Goal: Task Accomplishment & Management: Use online tool/utility

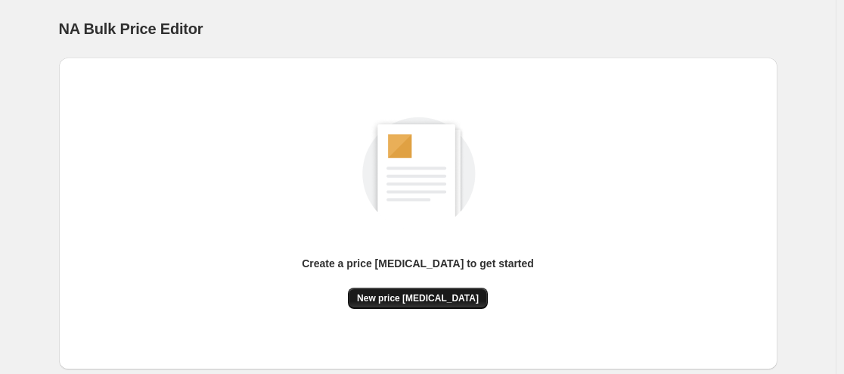
click at [448, 302] on span "New price [MEDICAL_DATA]" at bounding box center [418, 298] width 122 height 12
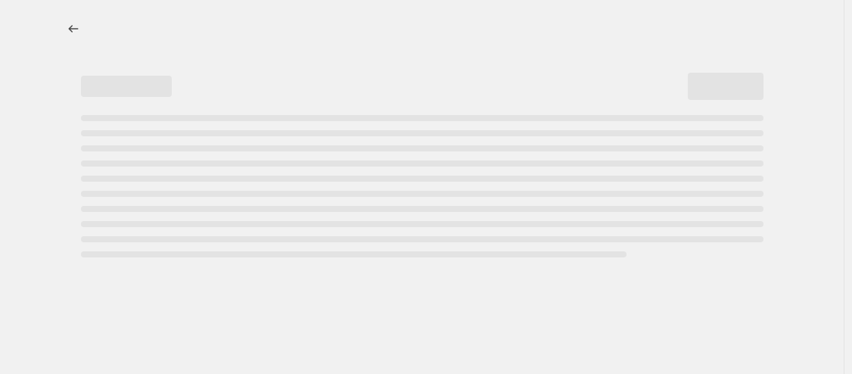
select select "percentage"
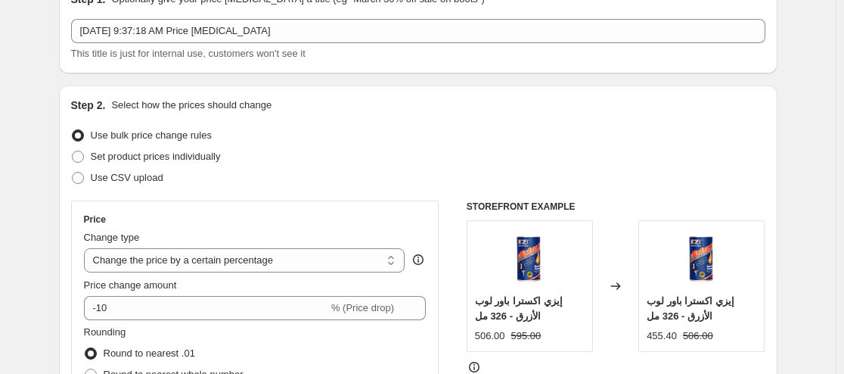
scroll to position [151, 0]
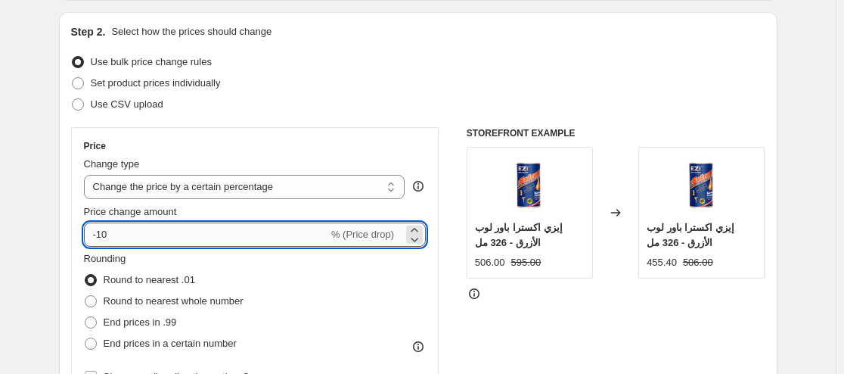
click at [148, 244] on input "-10" at bounding box center [206, 234] width 244 height 24
type input "-1"
drag, startPoint x: 120, startPoint y: 236, endPoint x: 77, endPoint y: 236, distance: 42.4
click at [77, 236] on div "Price Change type Change the price to a certain amount Change the price by a ce…" at bounding box center [255, 263] width 368 height 273
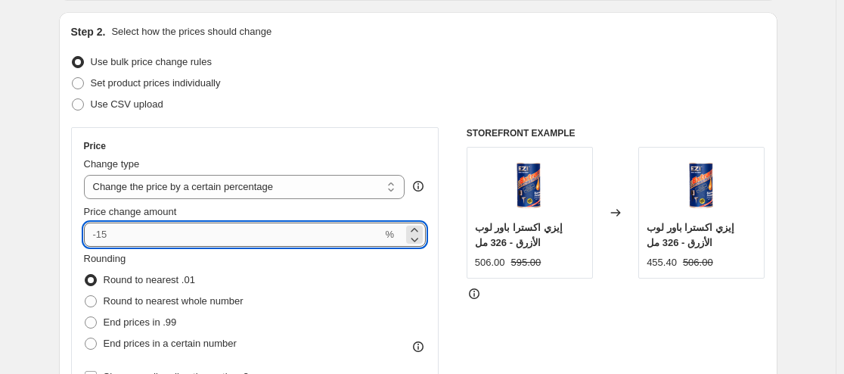
drag, startPoint x: 98, startPoint y: 236, endPoint x: 115, endPoint y: 236, distance: 17.4
click at [115, 236] on input "Price change amount" at bounding box center [233, 234] width 299 height 24
type input "0"
click at [343, 282] on div "Rounding Round to nearest .01 Round to nearest whole number End prices in .99 E…" at bounding box center [255, 302] width 343 height 103
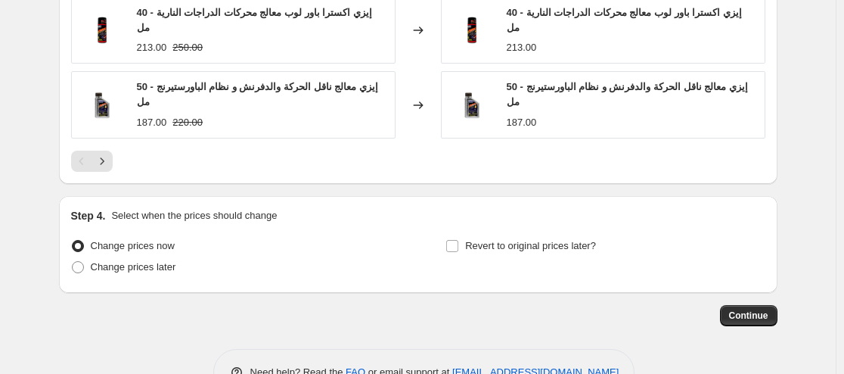
scroll to position [1139, 0]
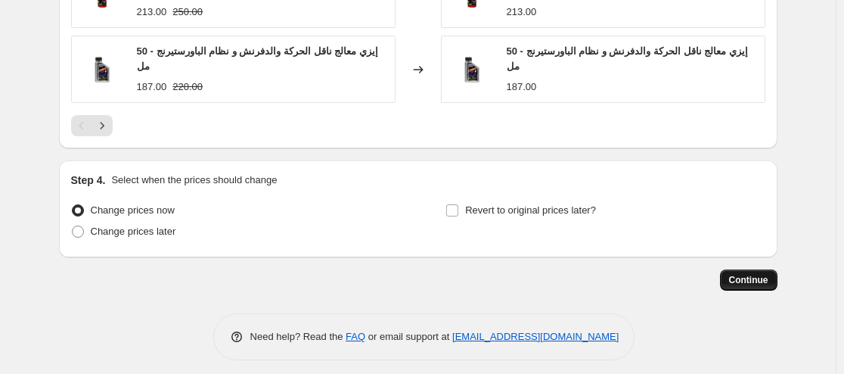
click at [749, 274] on span "Continue" at bounding box center [748, 280] width 39 height 12
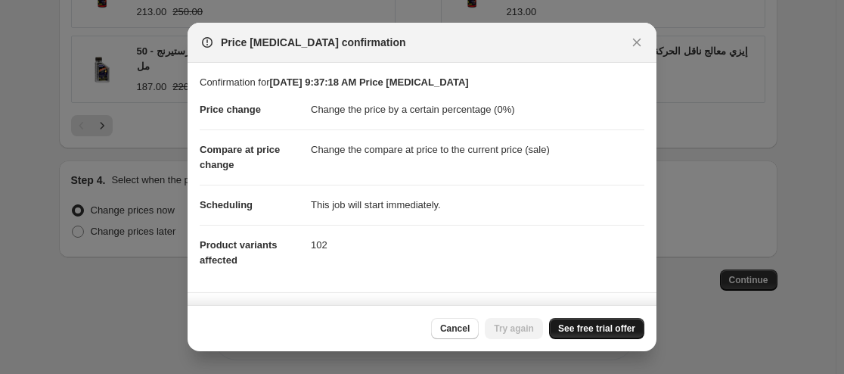
click at [607, 327] on span "See free trial offer" at bounding box center [596, 328] width 77 height 12
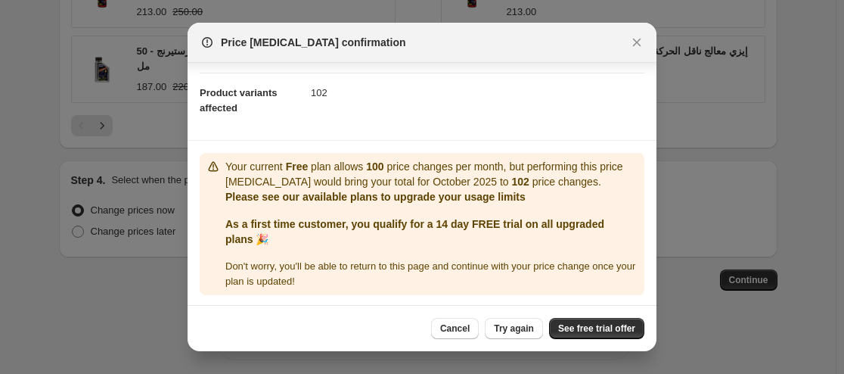
scroll to position [154, 0]
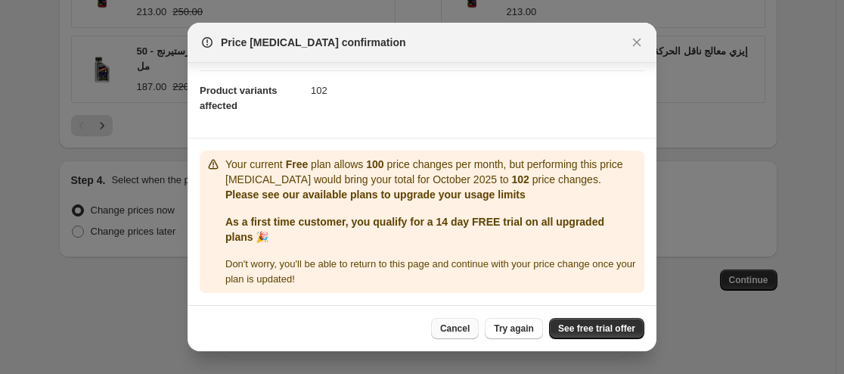
click at [467, 323] on span "Cancel" at bounding box center [455, 328] width 30 height 12
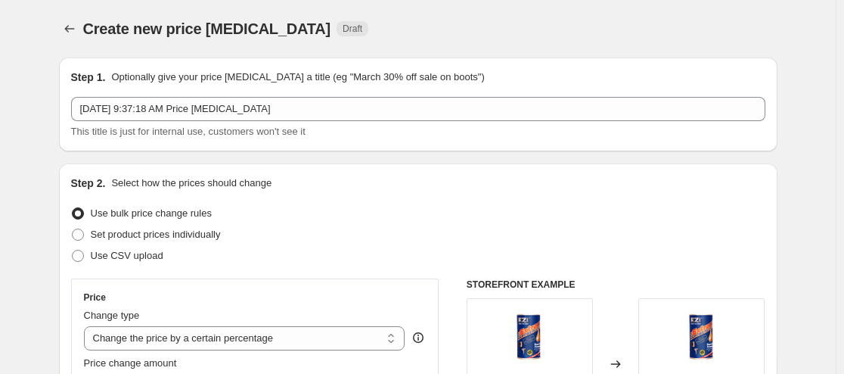
scroll to position [1139, 0]
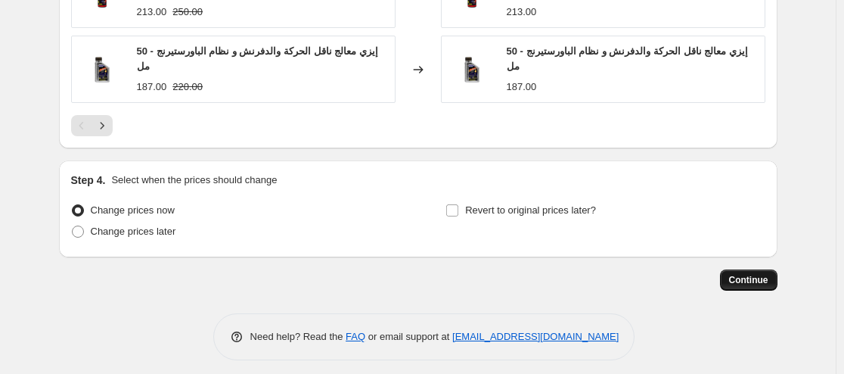
click at [747, 274] on span "Continue" at bounding box center [748, 280] width 39 height 12
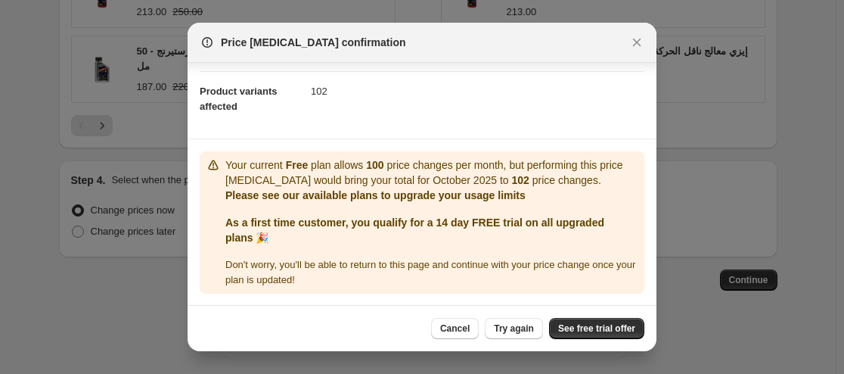
scroll to position [154, 0]
click at [505, 331] on span "Try again" at bounding box center [514, 328] width 40 height 12
click at [639, 42] on icon "Close" at bounding box center [636, 42] width 15 height 15
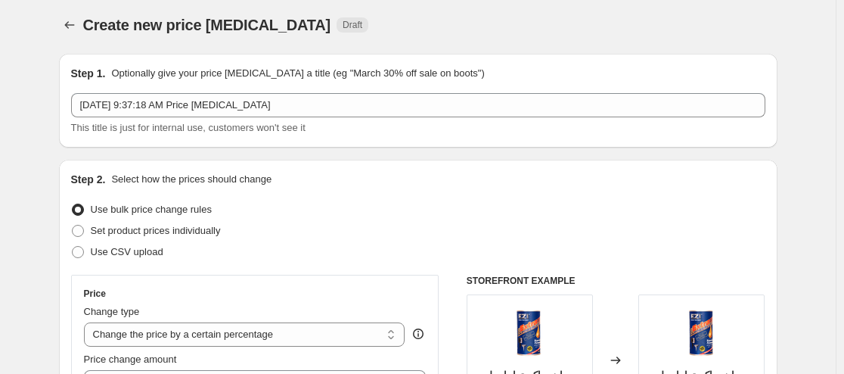
scroll to position [0, 0]
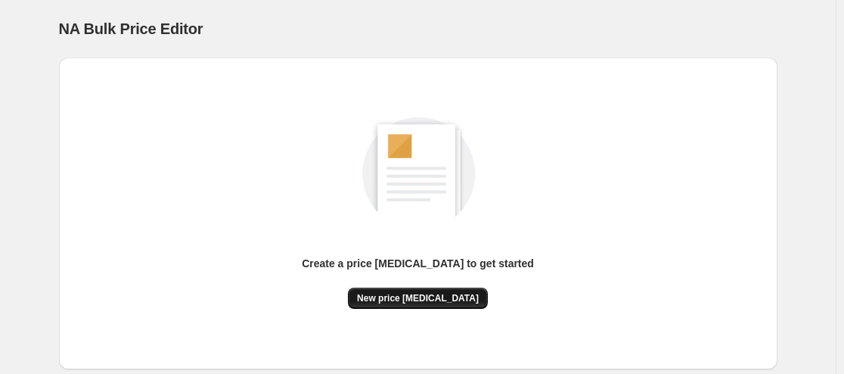
click at [407, 293] on span "New price [MEDICAL_DATA]" at bounding box center [418, 298] width 122 height 12
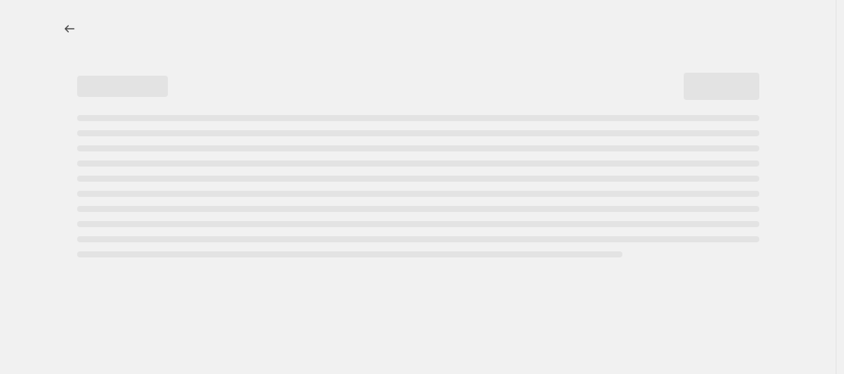
select select "percentage"
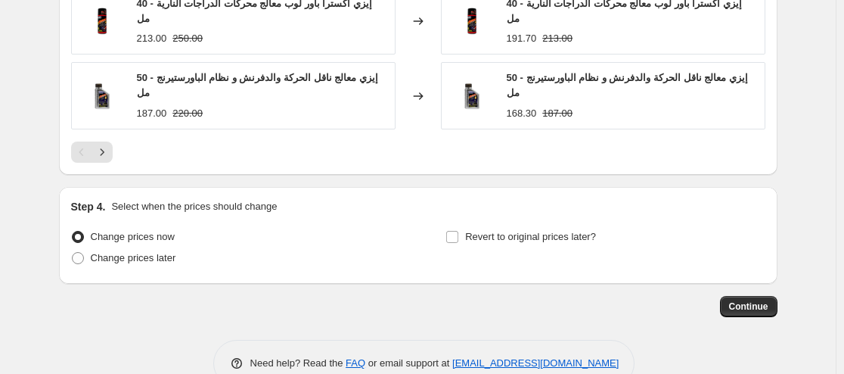
scroll to position [1139, 0]
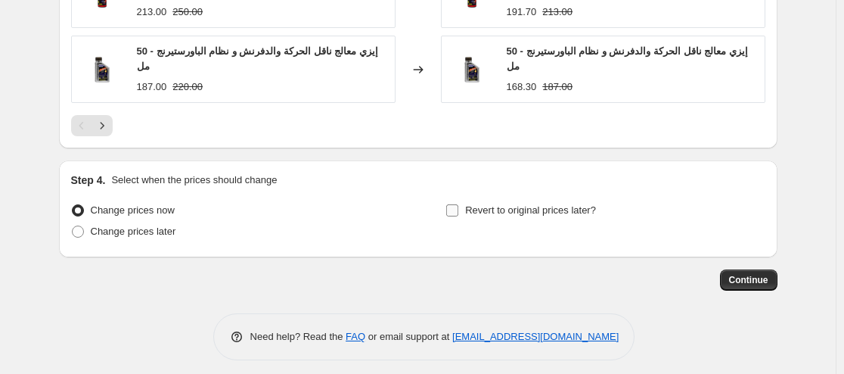
click at [456, 204] on input "Revert to original prices later?" at bounding box center [452, 210] width 12 height 12
checkbox input "true"
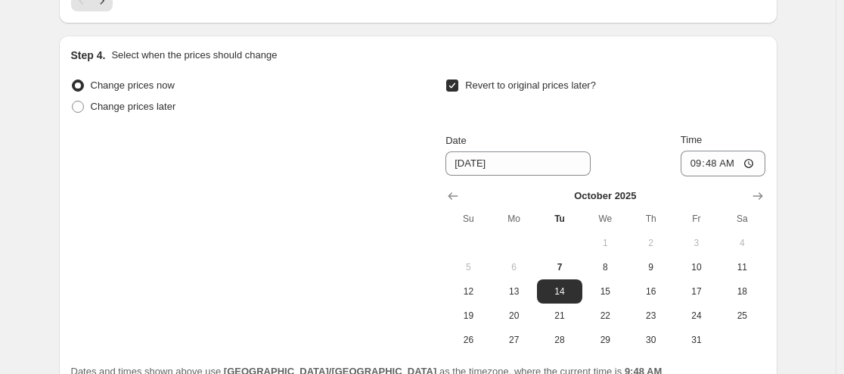
scroll to position [1290, 0]
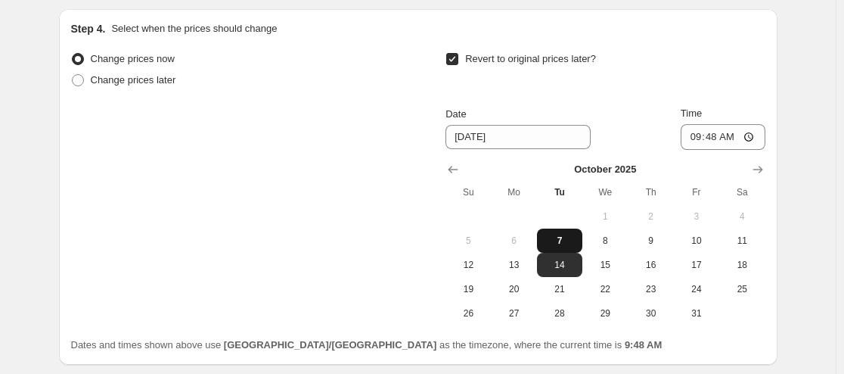
click at [565, 234] on span "7" at bounding box center [559, 240] width 33 height 12
type input "10/7/2025"
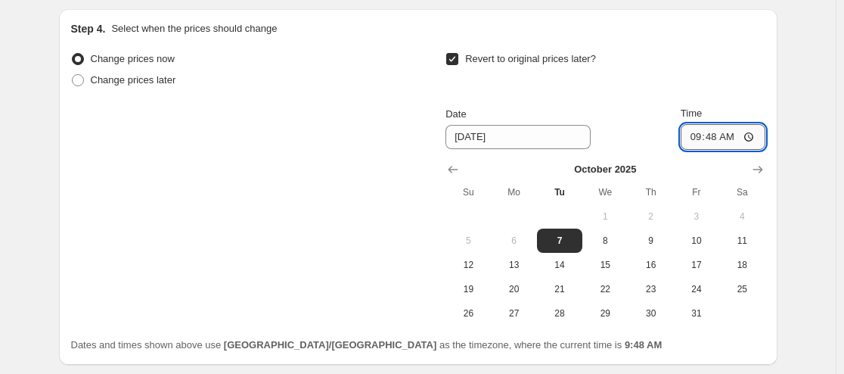
click at [751, 126] on input "09:48" at bounding box center [723, 137] width 85 height 26
type input "09:50"
click at [748, 54] on div "Revert to original prices later?" at bounding box center [605, 70] width 319 height 45
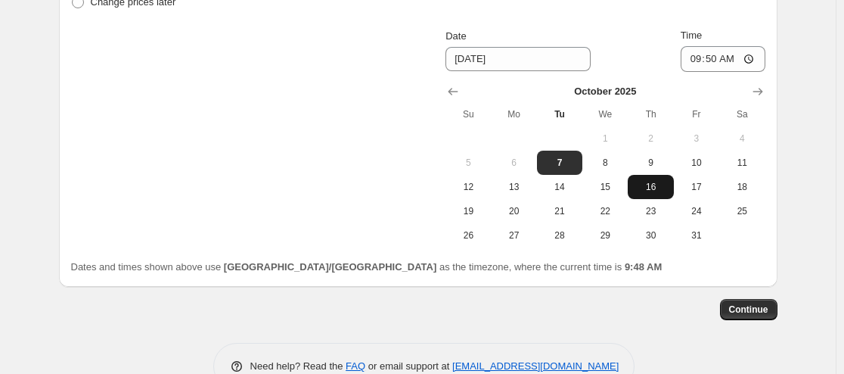
scroll to position [1398, 0]
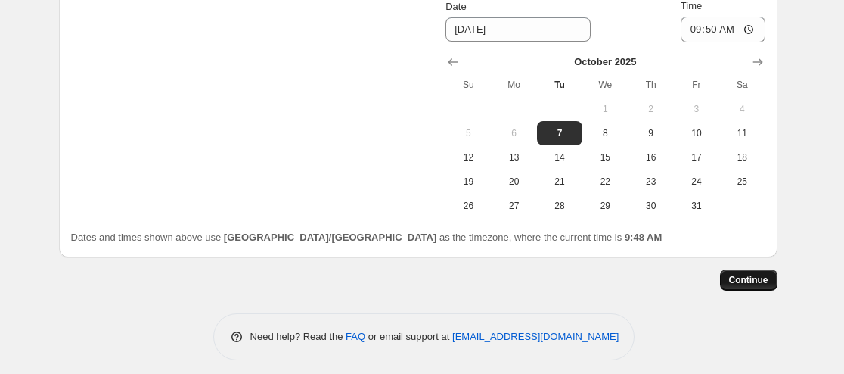
click at [737, 274] on span "Continue" at bounding box center [748, 280] width 39 height 12
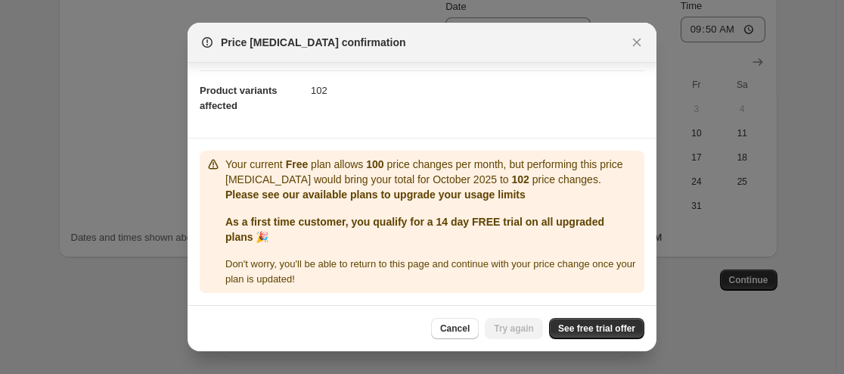
scroll to position [169, 0]
click at [597, 325] on span "See free trial offer" at bounding box center [596, 328] width 77 height 12
click at [459, 330] on span "Cancel" at bounding box center [455, 328] width 30 height 12
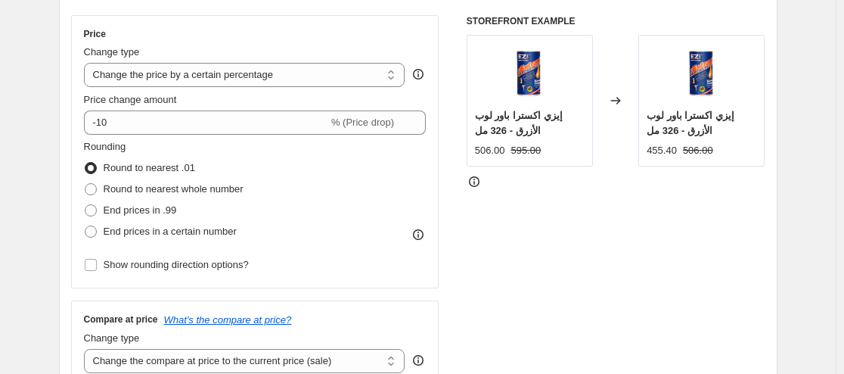
scroll to position [0, 0]
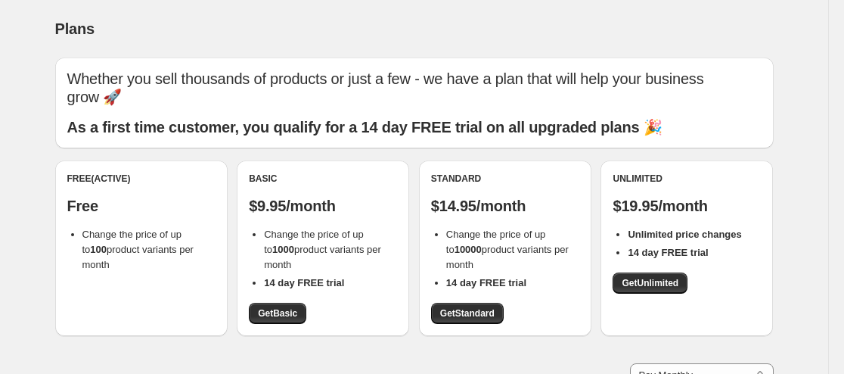
click at [136, 247] on span "Change the price of up to 100 product variants per month" at bounding box center [137, 249] width 111 height 42
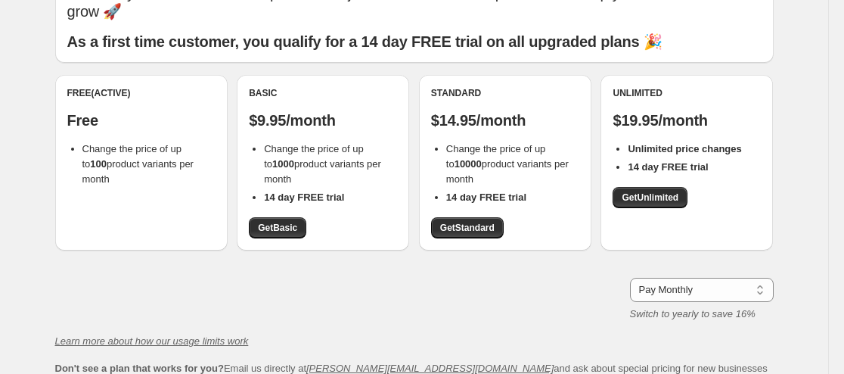
scroll to position [59, 0]
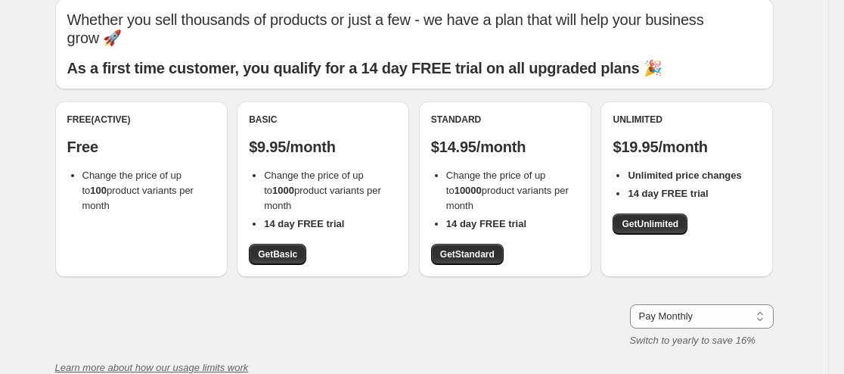
click at [145, 183] on li "Change the price of up to 100 product variants per month" at bounding box center [148, 190] width 133 height 45
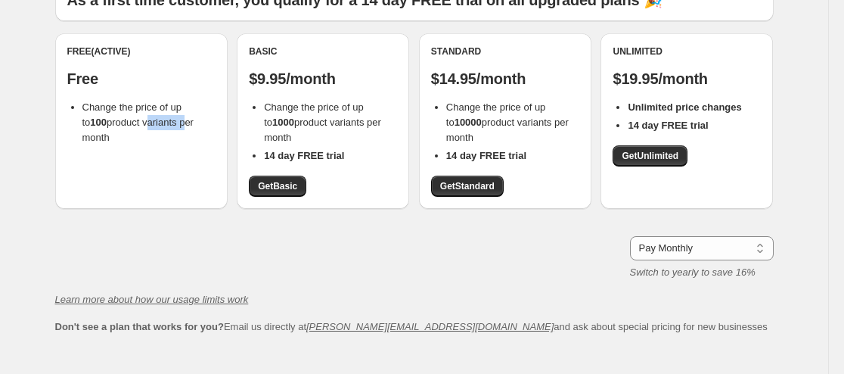
scroll to position [210, 0]
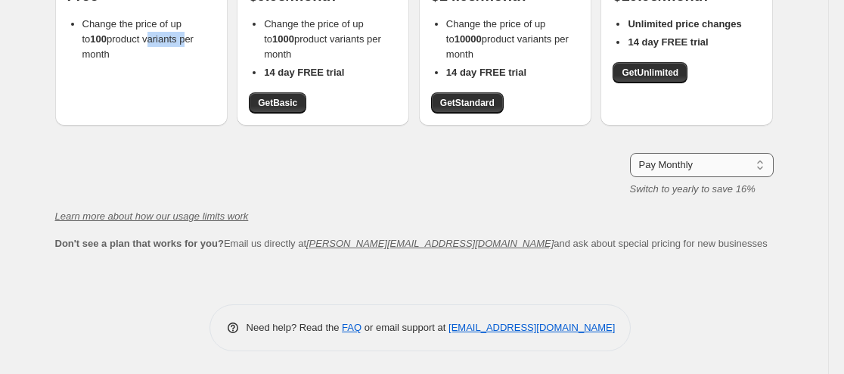
click at [766, 169] on select "Pay Monthly Pay Yearly (Save 16%)" at bounding box center [702, 165] width 144 height 24
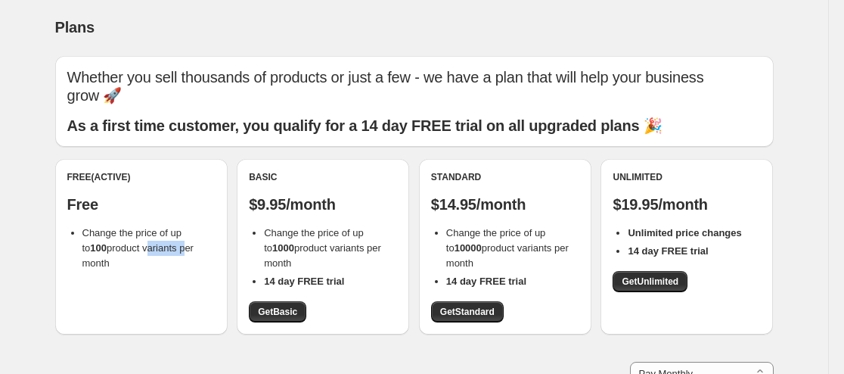
scroll to position [0, 0]
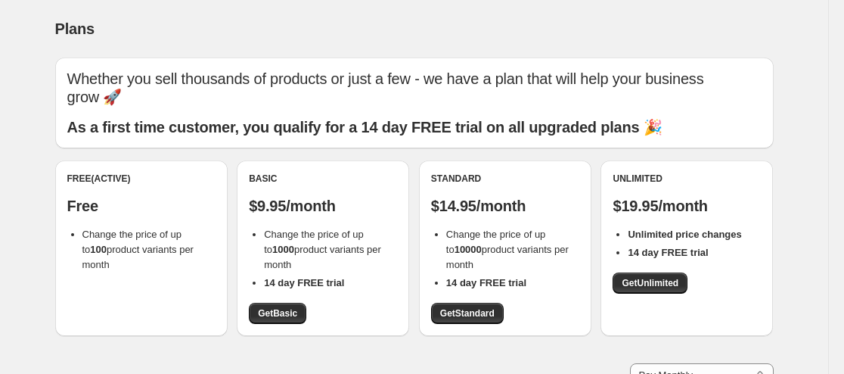
click at [153, 220] on div "Free (Active) Free Change the price of up to 100 product variants per month" at bounding box center [141, 222] width 148 height 100
click at [175, 207] on p "Free" at bounding box center [141, 206] width 148 height 18
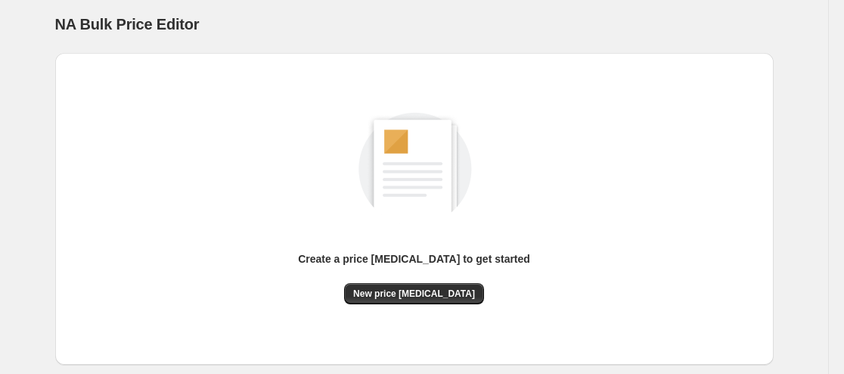
scroll to position [88, 0]
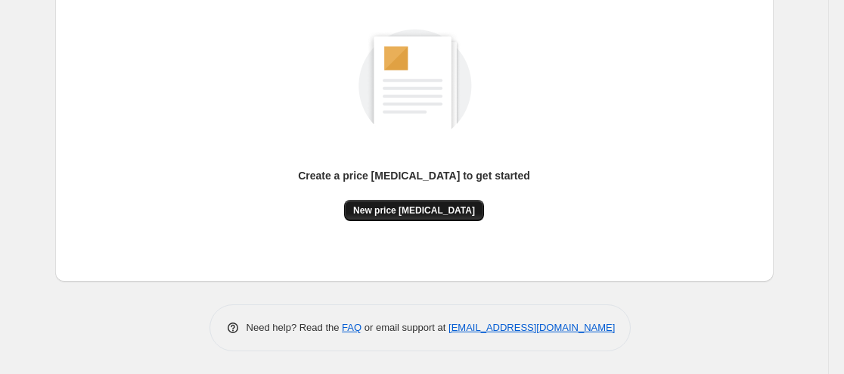
click at [446, 206] on span "New price [MEDICAL_DATA]" at bounding box center [414, 210] width 122 height 12
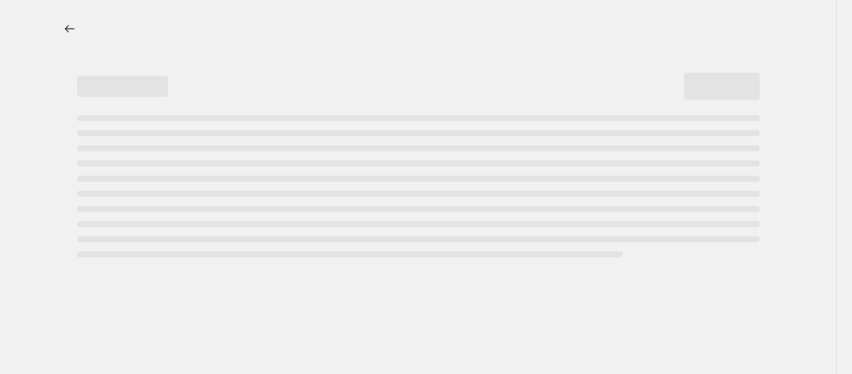
select select "percentage"
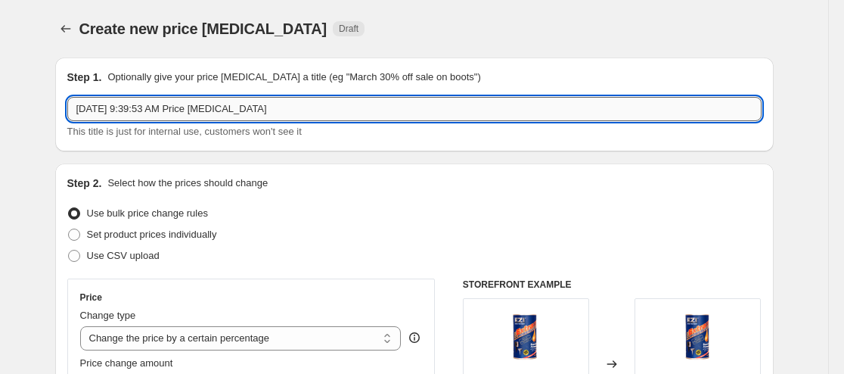
click at [216, 106] on input "[DATE] 9:39:53 AM Price [MEDICAL_DATA]" at bounding box center [414, 109] width 694 height 24
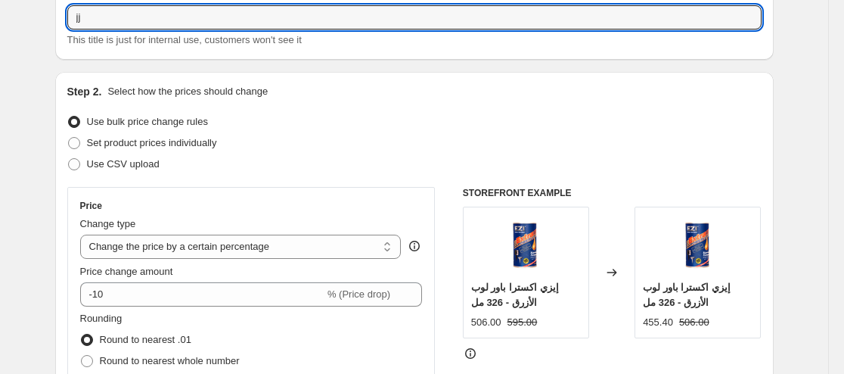
scroll to position [151, 0]
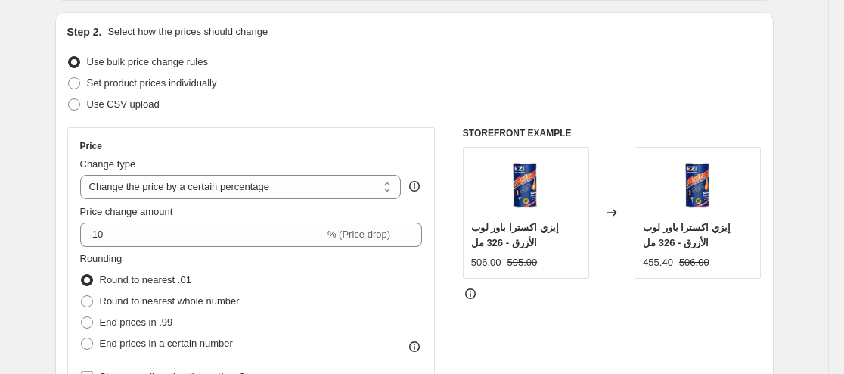
type input "jj"
click at [210, 220] on div "Price change amount -10 % (Price drop)" at bounding box center [251, 225] width 343 height 42
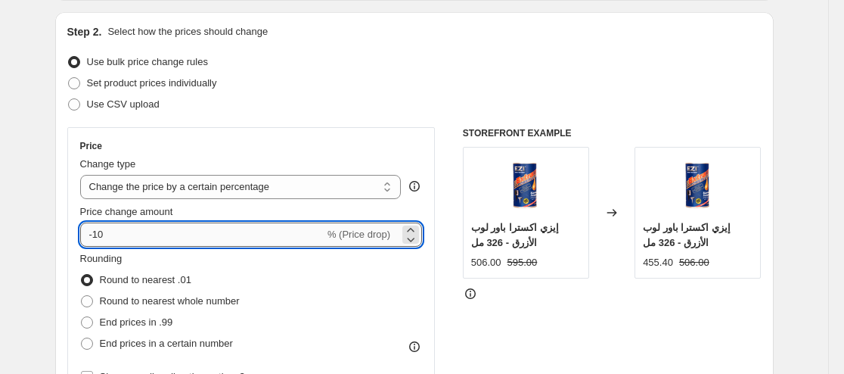
click at [206, 229] on input "-10" at bounding box center [202, 234] width 244 height 24
type input "-1"
type input "0"
click at [328, 308] on div "Rounding Round to nearest .01 Round to nearest whole number End prices in .99 E…" at bounding box center [251, 302] width 343 height 103
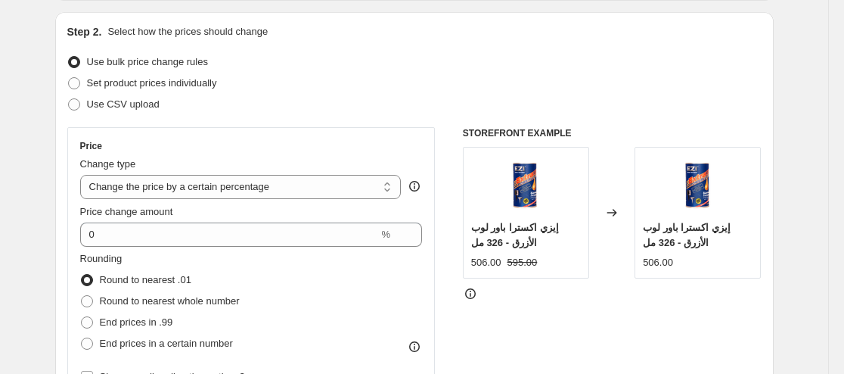
click at [156, 282] on span "Round to nearest .01" at bounding box center [146, 279] width 92 height 11
click at [82, 275] on input "Round to nearest .01" at bounding box center [81, 274] width 1 height 1
click at [156, 293] on span "Round to nearest whole number" at bounding box center [170, 300] width 140 height 15
click at [82, 295] on input "Round to nearest whole number" at bounding box center [81, 295] width 1 height 1
radio input "true"
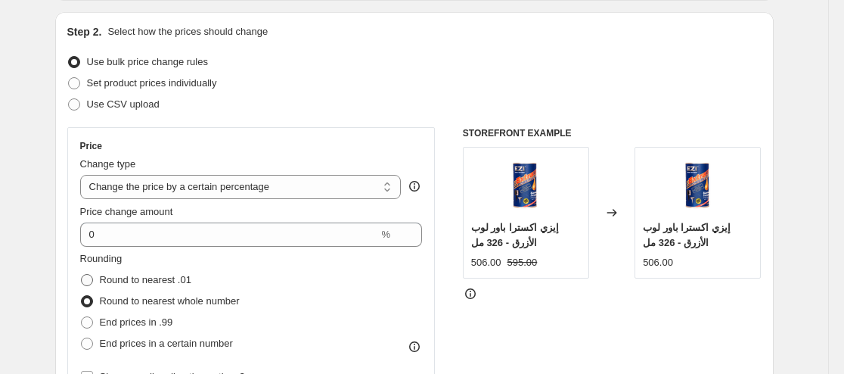
click at [154, 279] on span "Round to nearest .01" at bounding box center [146, 279] width 92 height 11
click at [82, 275] on input "Round to nearest .01" at bounding box center [81, 274] width 1 height 1
radio input "true"
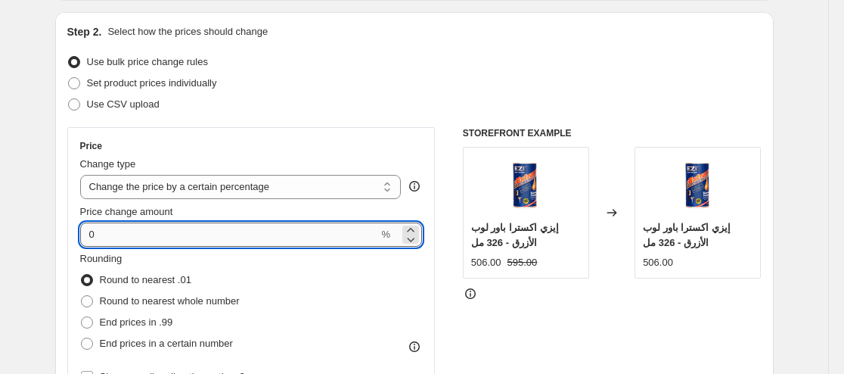
click at [256, 238] on input "0" at bounding box center [229, 234] width 299 height 24
click at [365, 182] on select "Change the price to a certain amount Change the price by a certain amount Chang…" at bounding box center [240, 187] width 321 height 24
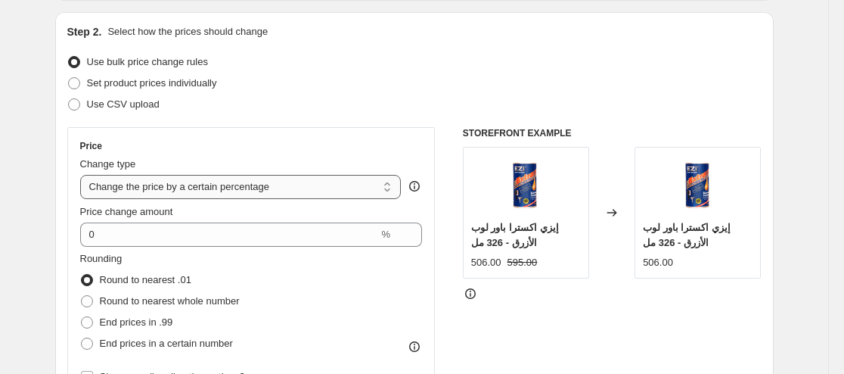
select select "to"
click at [83, 175] on select "Change the price to a certain amount Change the price by a certain amount Chang…" at bounding box center [240, 187] width 321 height 24
type input "80.00"
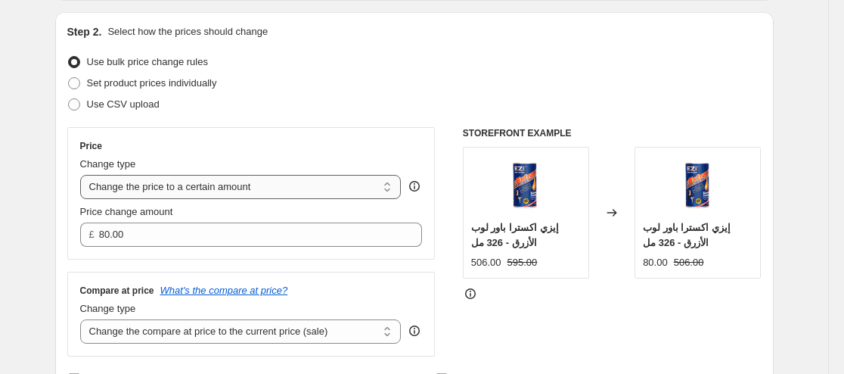
click at [321, 185] on select "Change the price to a certain amount Change the price by a certain amount Chang…" at bounding box center [240, 187] width 321 height 24
select select "by"
click at [83, 175] on select "Change the price to a certain amount Change the price by a certain amount Chang…" at bounding box center [240, 187] width 321 height 24
type input "-10.00"
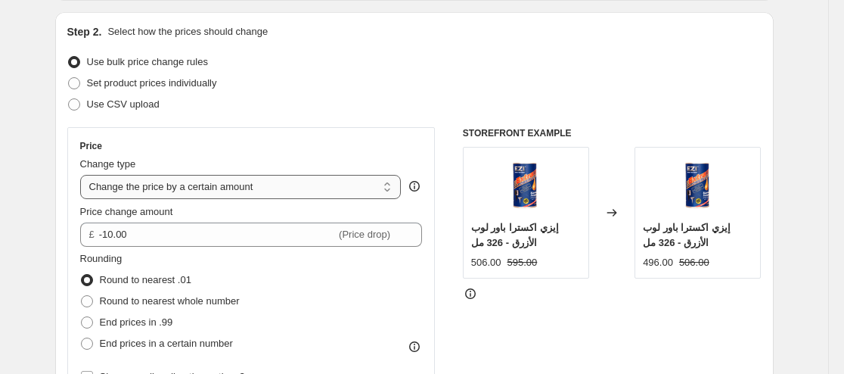
click at [307, 184] on select "Change the price to a certain amount Change the price by a certain amount Chang…" at bounding box center [240, 187] width 321 height 24
select select "percentage"
click at [83, 175] on select "Change the price to a certain amount Change the price by a certain amount Chang…" at bounding box center [240, 187] width 321 height 24
click at [363, 185] on select "Change the price to a certain amount Change the price by a certain amount Chang…" at bounding box center [240, 187] width 321 height 24
click at [83, 175] on select "Change the price to a certain amount Change the price by a certain amount Chang…" at bounding box center [240, 187] width 321 height 24
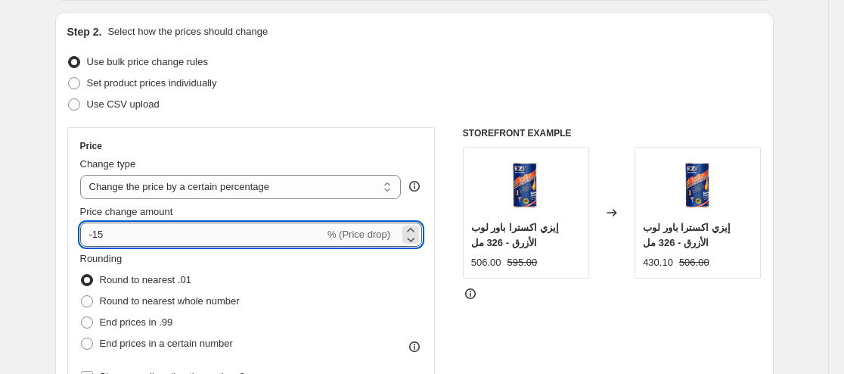
click at [281, 238] on input "-15" at bounding box center [202, 234] width 244 height 24
click at [406, 238] on div at bounding box center [410, 238] width 17 height 9
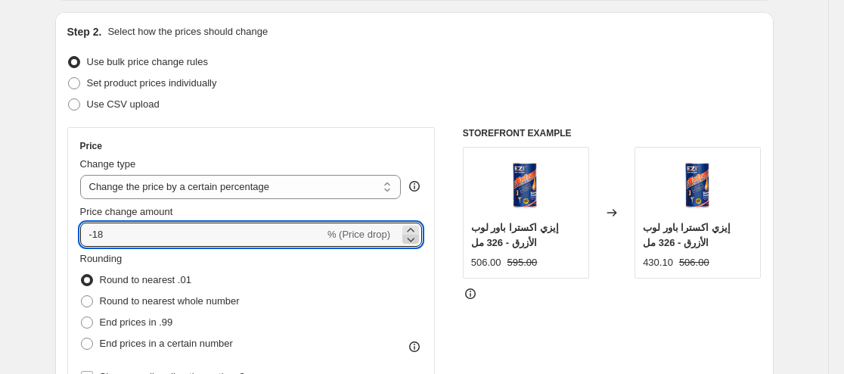
click at [406, 238] on div at bounding box center [410, 238] width 17 height 9
click at [408, 231] on icon at bounding box center [410, 238] width 15 height 15
click at [409, 228] on icon at bounding box center [410, 229] width 15 height 15
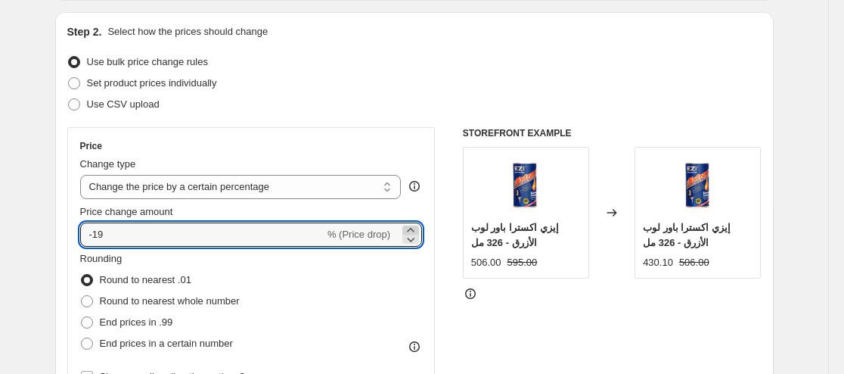
click at [409, 228] on icon at bounding box center [410, 229] width 15 height 15
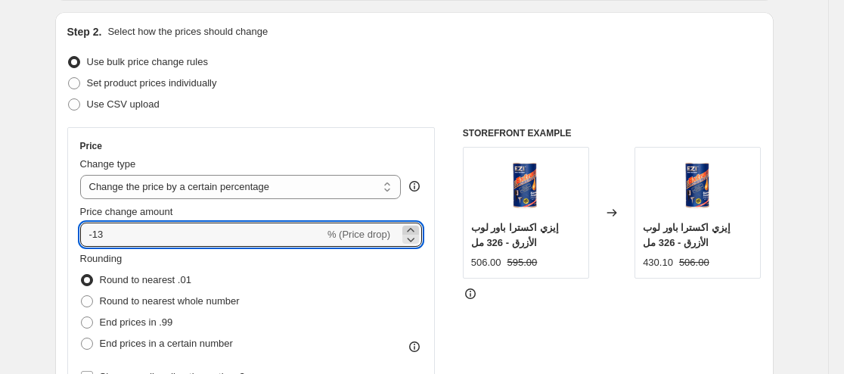
click at [409, 228] on icon at bounding box center [410, 229] width 15 height 15
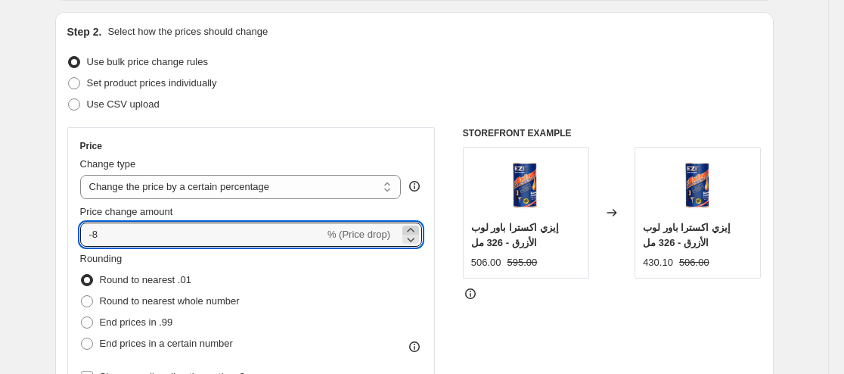
click at [409, 228] on icon at bounding box center [410, 229] width 15 height 15
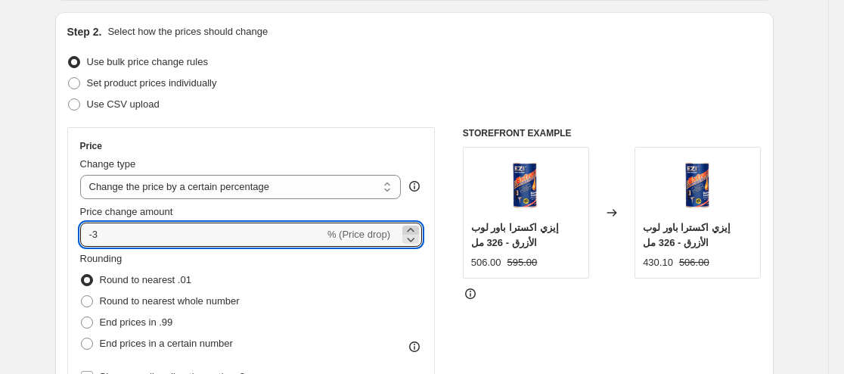
click at [409, 228] on icon at bounding box center [410, 229] width 15 height 15
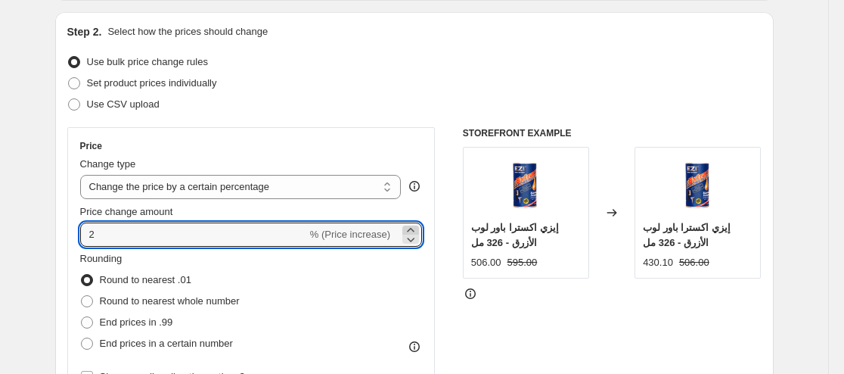
click at [409, 228] on icon at bounding box center [410, 229] width 15 height 15
click at [403, 295] on div "Rounding Round to nearest .01 Round to nearest whole number End prices in .99 E…" at bounding box center [251, 302] width 343 height 103
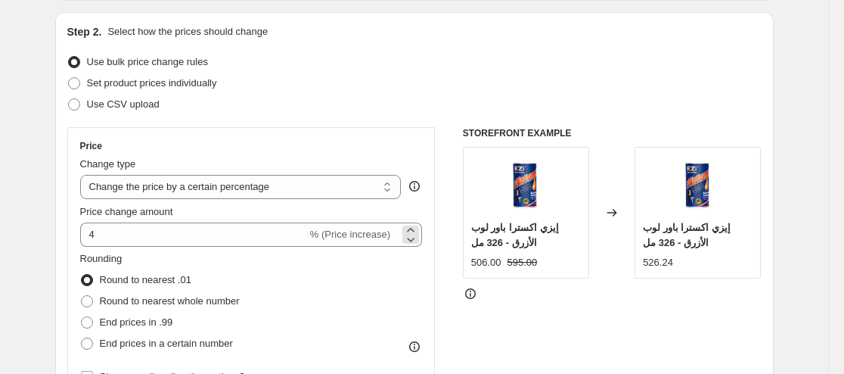
click at [374, 228] on span "% (Price increase)" at bounding box center [350, 233] width 80 height 11
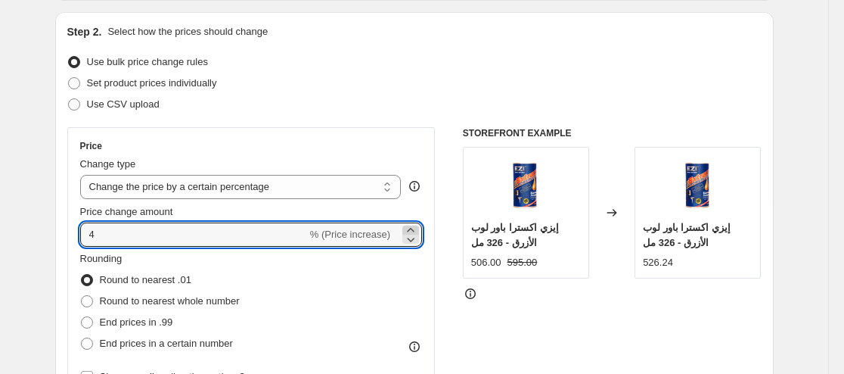
click at [408, 228] on icon at bounding box center [410, 229] width 15 height 15
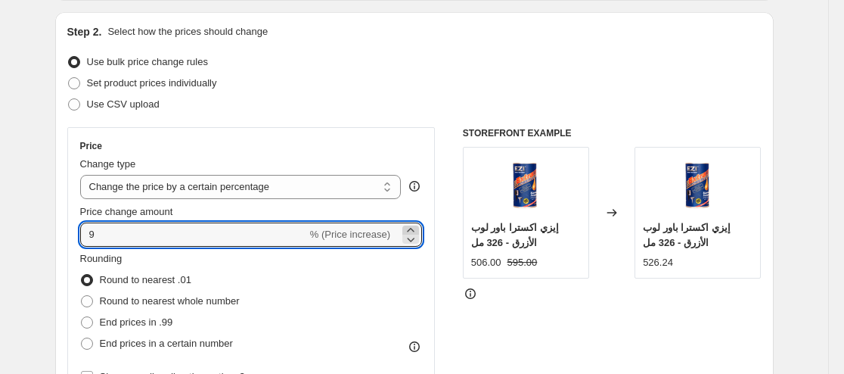
click at [408, 228] on icon at bounding box center [410, 229] width 15 height 15
click at [405, 260] on div "Rounding Round to nearest .01 Round to nearest whole number End prices in .99 E…" at bounding box center [251, 302] width 343 height 103
click at [418, 227] on icon at bounding box center [410, 229] width 15 height 15
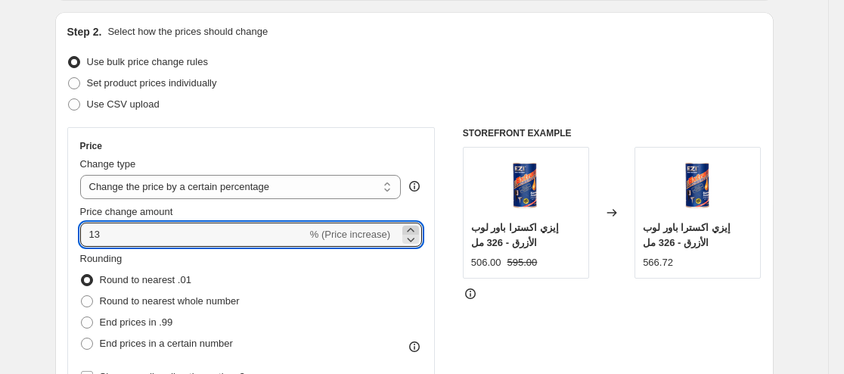
click at [418, 227] on icon at bounding box center [410, 229] width 15 height 15
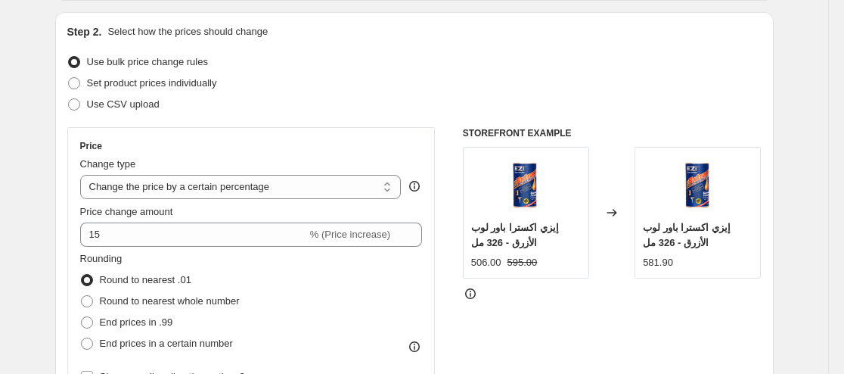
click at [412, 290] on div "Rounding Round to nearest .01 Round to nearest whole number End prices in .99 E…" at bounding box center [251, 302] width 343 height 103
click at [352, 237] on span "% (Price increase)" at bounding box center [350, 233] width 80 height 11
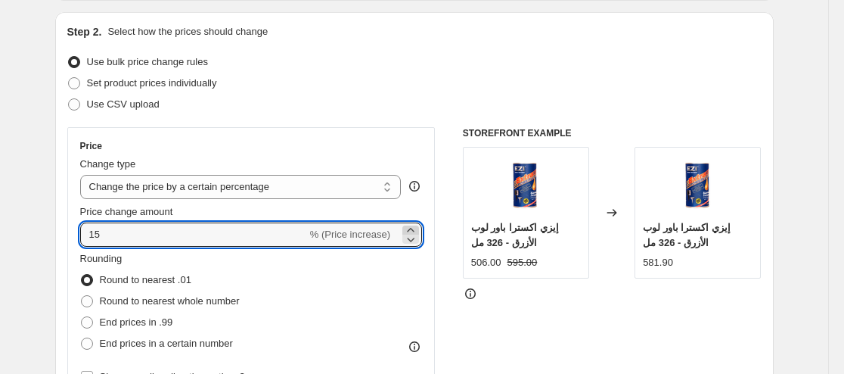
click at [408, 230] on icon at bounding box center [410, 229] width 15 height 15
click at [411, 281] on div "Rounding Round to nearest .01 Round to nearest whole number End prices in .99 E…" at bounding box center [251, 302] width 343 height 103
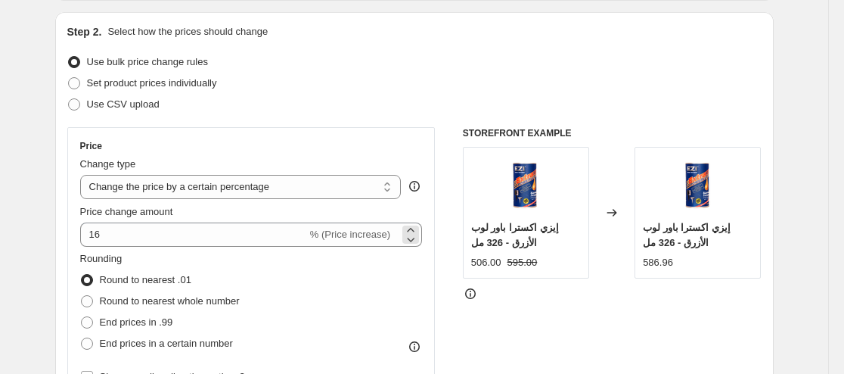
click at [365, 228] on span "% (Price increase)" at bounding box center [350, 233] width 80 height 11
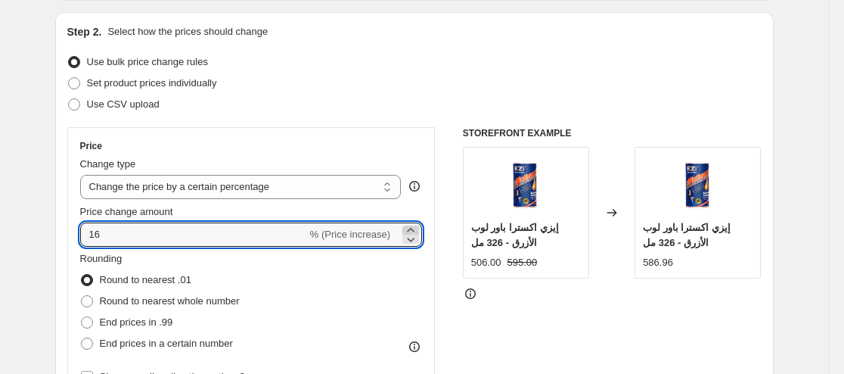
click at [407, 228] on icon at bounding box center [410, 229] width 15 height 15
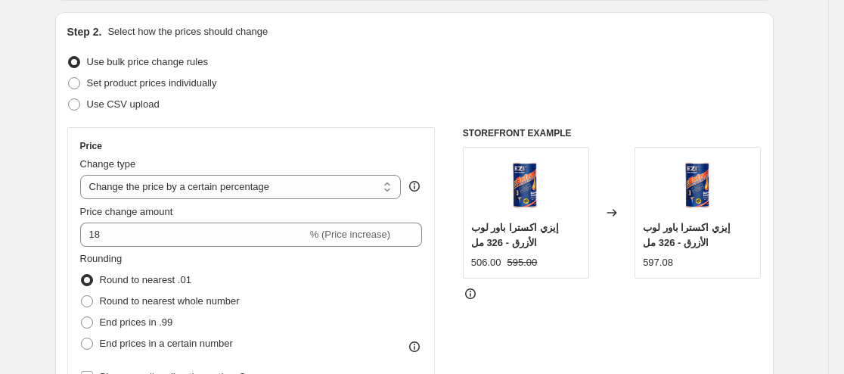
click at [399, 301] on div "Rounding Round to nearest .01 Round to nearest whole number End prices in .99 E…" at bounding box center [251, 302] width 343 height 103
click at [356, 237] on span "% (Price increase)" at bounding box center [350, 233] width 80 height 11
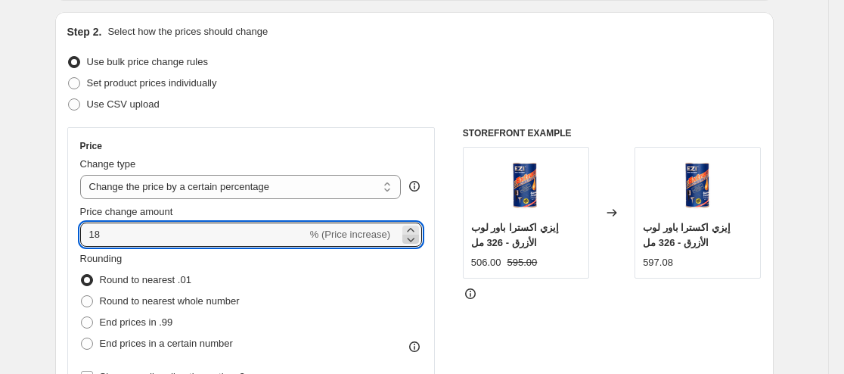
click at [411, 234] on icon at bounding box center [410, 238] width 15 height 15
click at [421, 288] on div "Rounding Round to nearest .01 Round to nearest whole number End prices in .99 E…" at bounding box center [251, 302] width 343 height 103
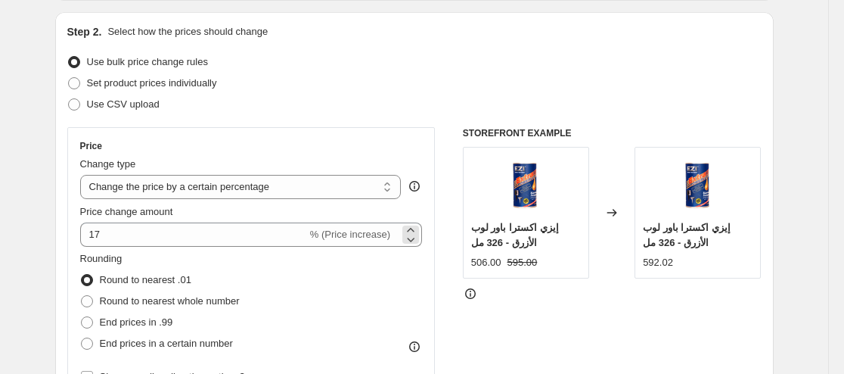
click at [372, 228] on span "% (Price increase)" at bounding box center [350, 233] width 80 height 11
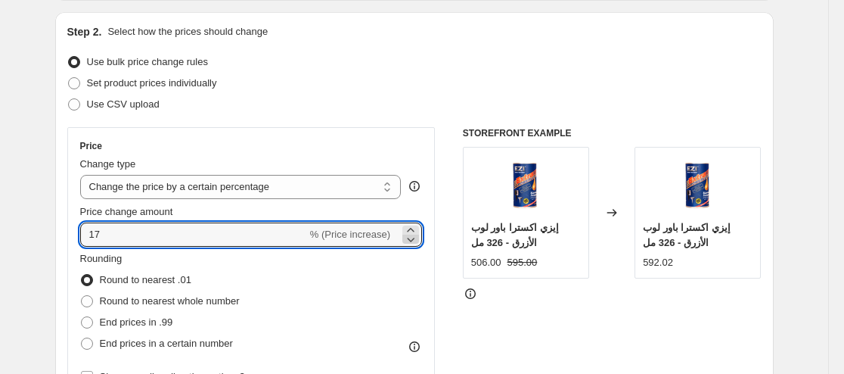
click at [415, 238] on icon at bounding box center [410, 238] width 15 height 15
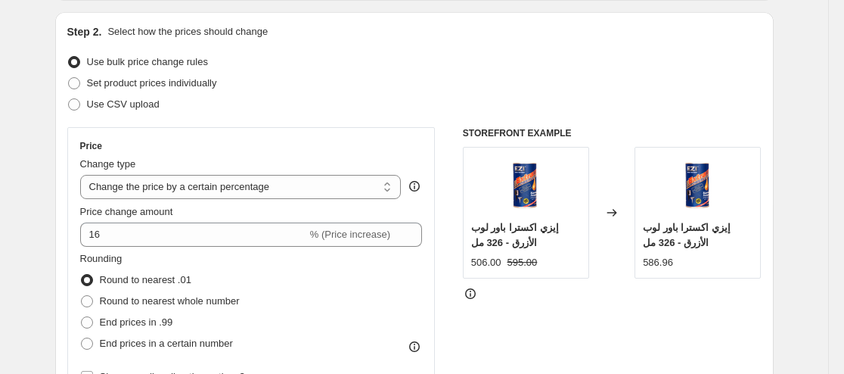
click at [439, 274] on div "Price Change type Change the price to a certain amount Change the price by a ce…" at bounding box center [414, 312] width 694 height 371
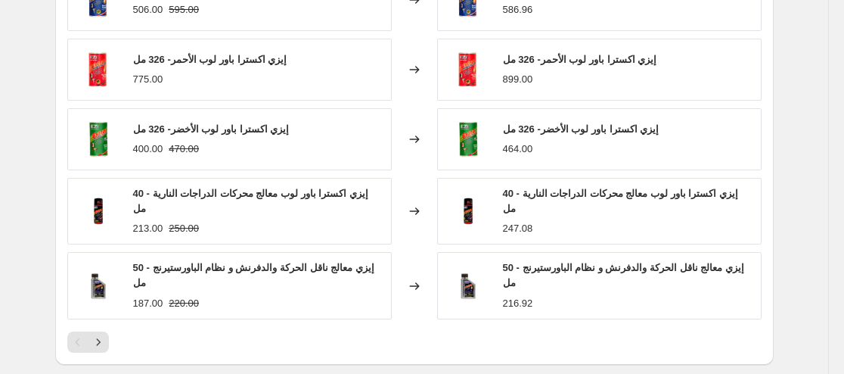
scroll to position [1139, 0]
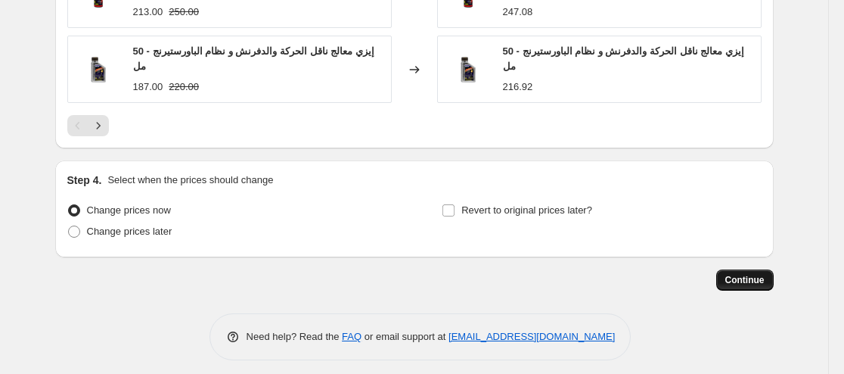
click at [720, 269] on div "Continue" at bounding box center [414, 279] width 719 height 21
click at [727, 269] on button "Continue" at bounding box center [744, 279] width 57 height 21
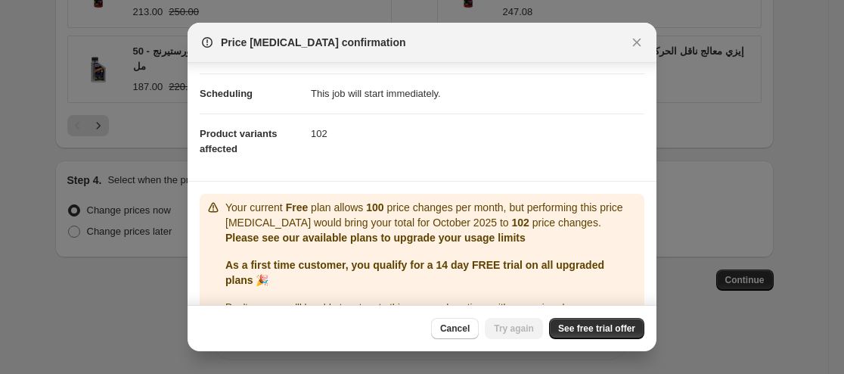
scroll to position [0, 0]
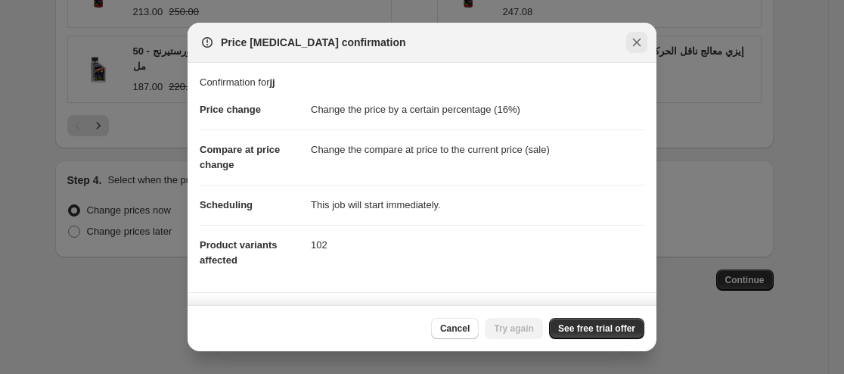
click at [638, 37] on icon "Close" at bounding box center [636, 42] width 15 height 15
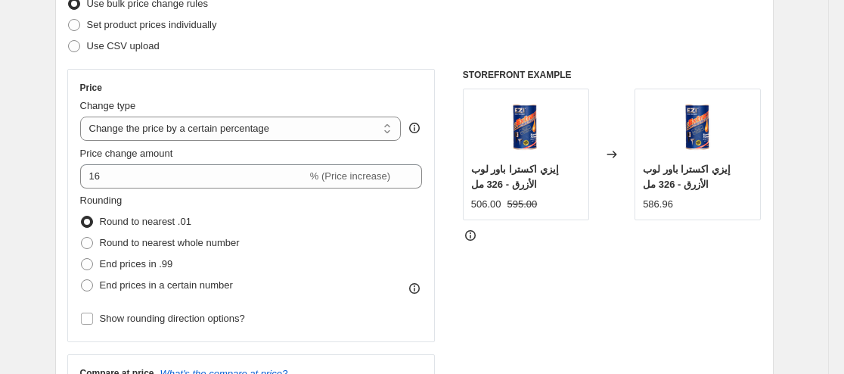
scroll to position [227, 0]
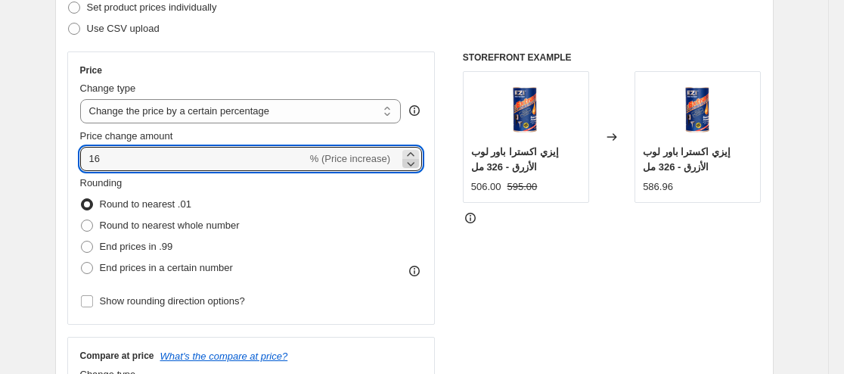
click at [410, 166] on icon at bounding box center [410, 163] width 15 height 15
drag, startPoint x: 258, startPoint y: 159, endPoint x: 74, endPoint y: 167, distance: 184.0
click at [74, 167] on div "Price Change type Change the price to a certain amount Change the price by a ce…" at bounding box center [251, 187] width 368 height 273
type input "0"
click at [373, 230] on div "Rounding Round to nearest .01 Round to nearest whole number End prices in .99 E…" at bounding box center [251, 226] width 343 height 103
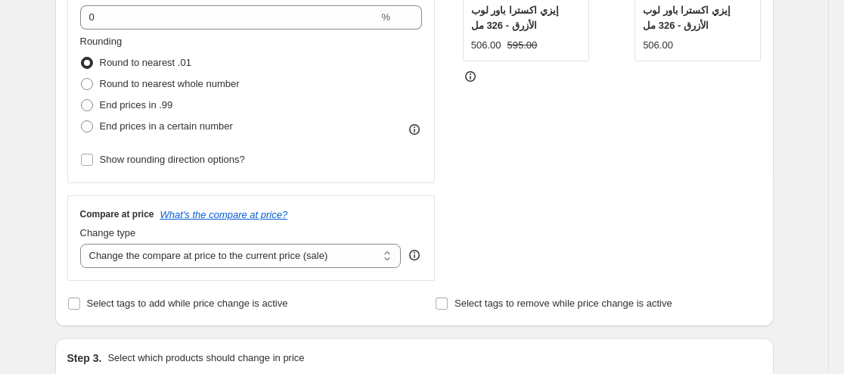
scroll to position [378, 0]
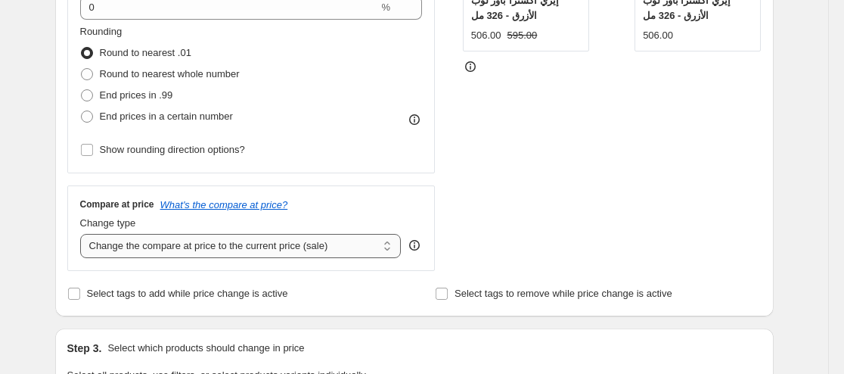
click at [390, 250] on select "Change the compare at price to the current price (sale) Change the compare at p…" at bounding box center [240, 246] width 321 height 24
click at [83, 234] on select "Change the compare at price to the current price (sale) Change the compare at p…" at bounding box center [240, 246] width 321 height 24
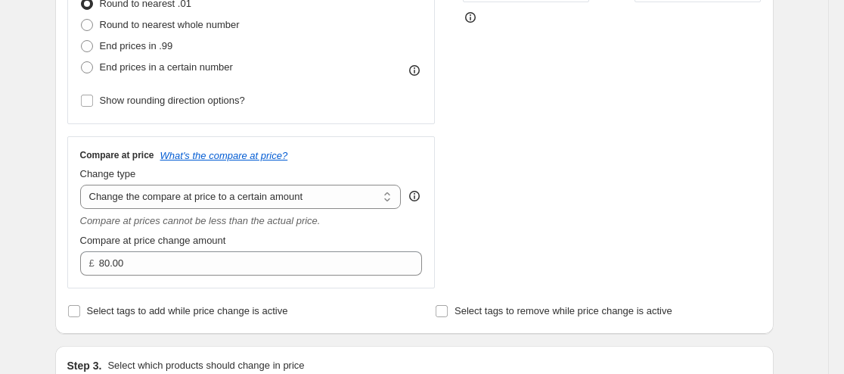
scroll to position [454, 0]
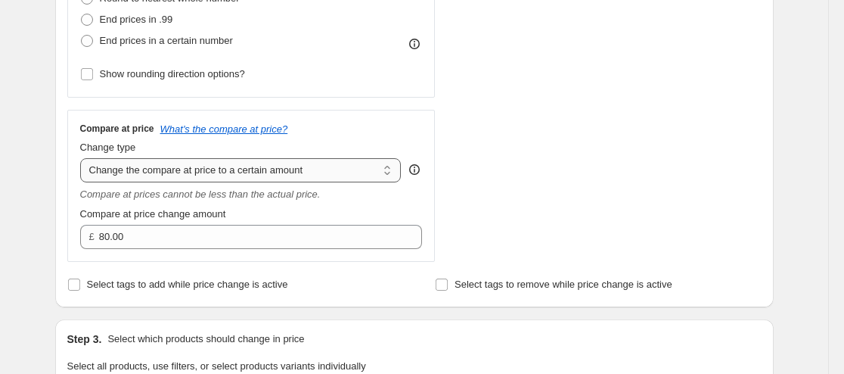
click at [387, 175] on select "Change the compare at price to the current price (sale) Change the compare at p…" at bounding box center [240, 170] width 321 height 24
click at [83, 158] on select "Change the compare at price to the current price (sale) Change the compare at p…" at bounding box center [240, 170] width 321 height 24
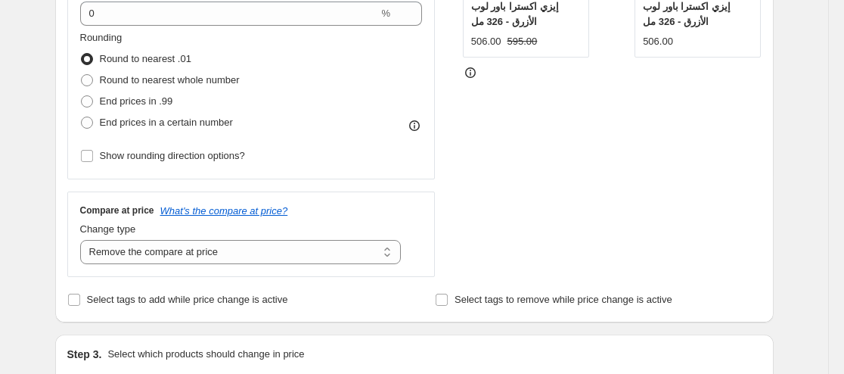
scroll to position [378, 0]
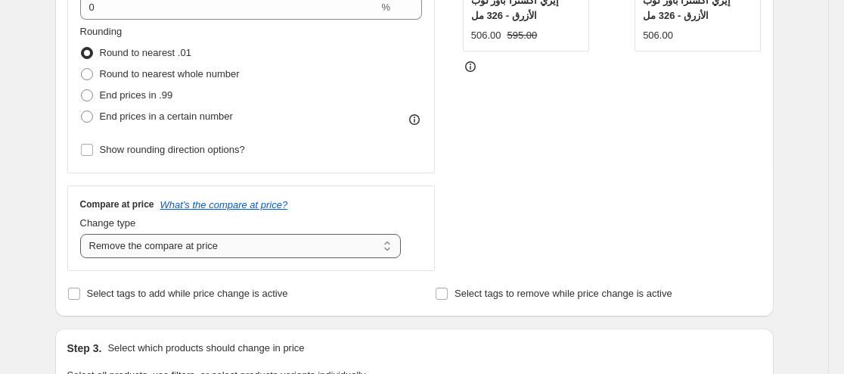
click at [325, 247] on select "Change the compare at price to the current price (sale) Change the compare at p…" at bounding box center [240, 246] width 321 height 24
select select "ep"
click at [83, 234] on select "Change the compare at price to the current price (sale) Change the compare at p…" at bounding box center [240, 246] width 321 height 24
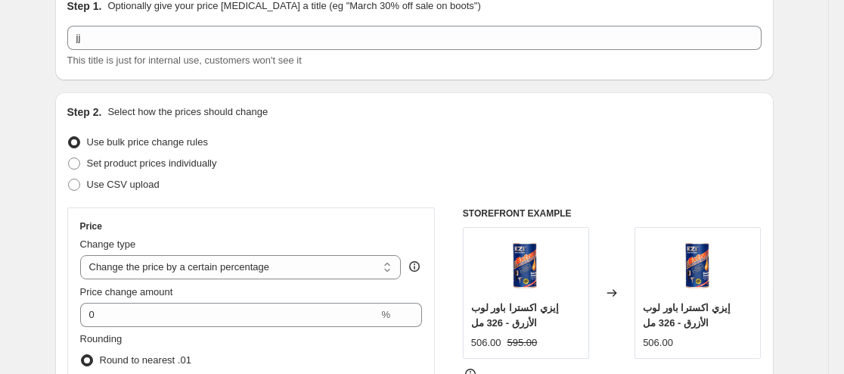
scroll to position [0, 0]
